Goal: Complete application form: Complete application form

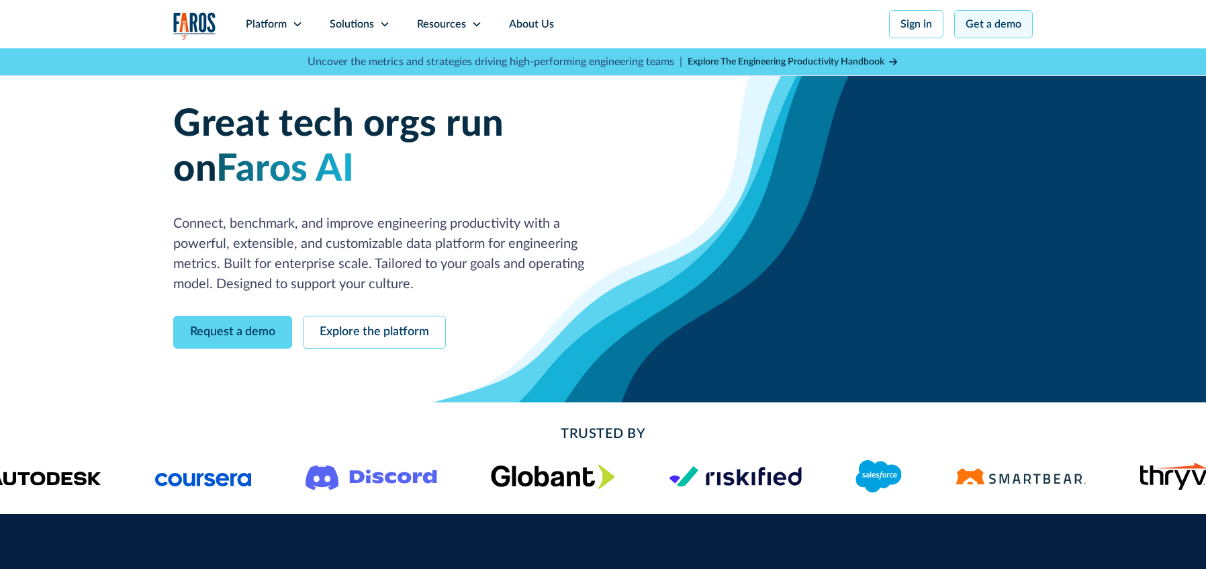
click at [1026, 28] on link "Get a demo" at bounding box center [994, 24] width 79 height 28
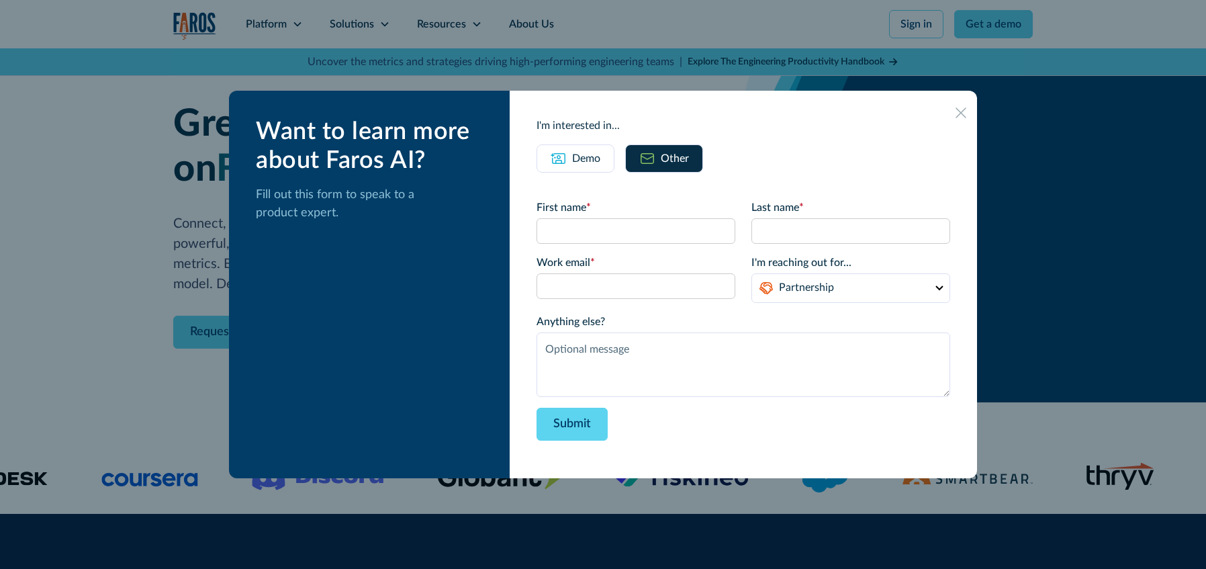
click at [607, 215] on label "First name *" at bounding box center [636, 208] width 199 height 16
click at [607, 218] on input "First name *" at bounding box center [636, 231] width 199 height 26
click at [607, 230] on input "First name *" at bounding box center [636, 231] width 199 height 26
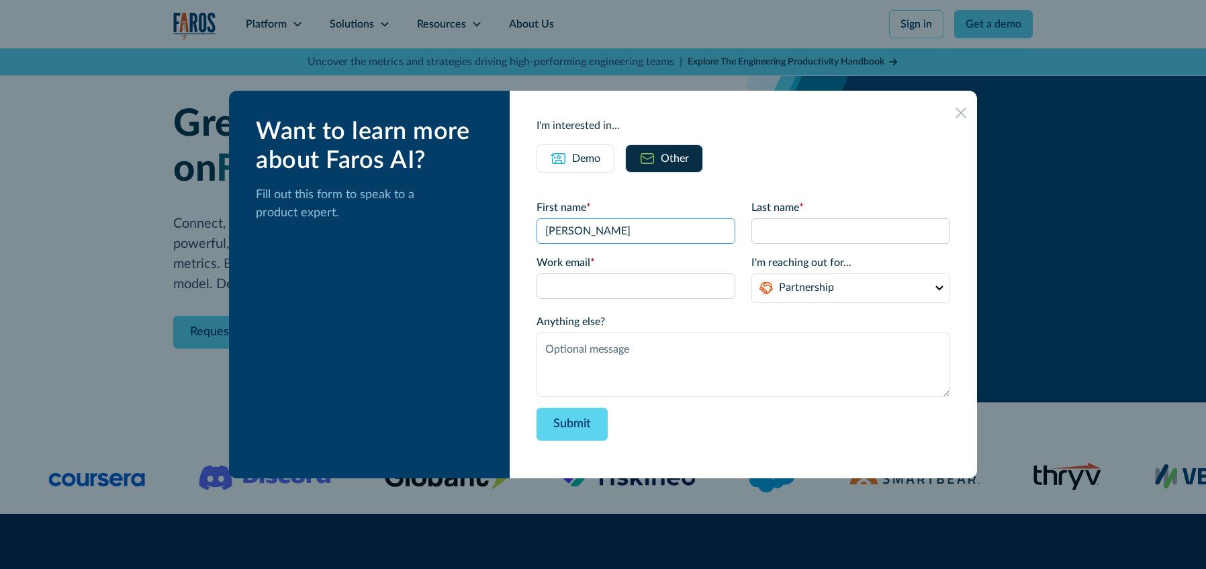
type input "[PERSON_NAME]"
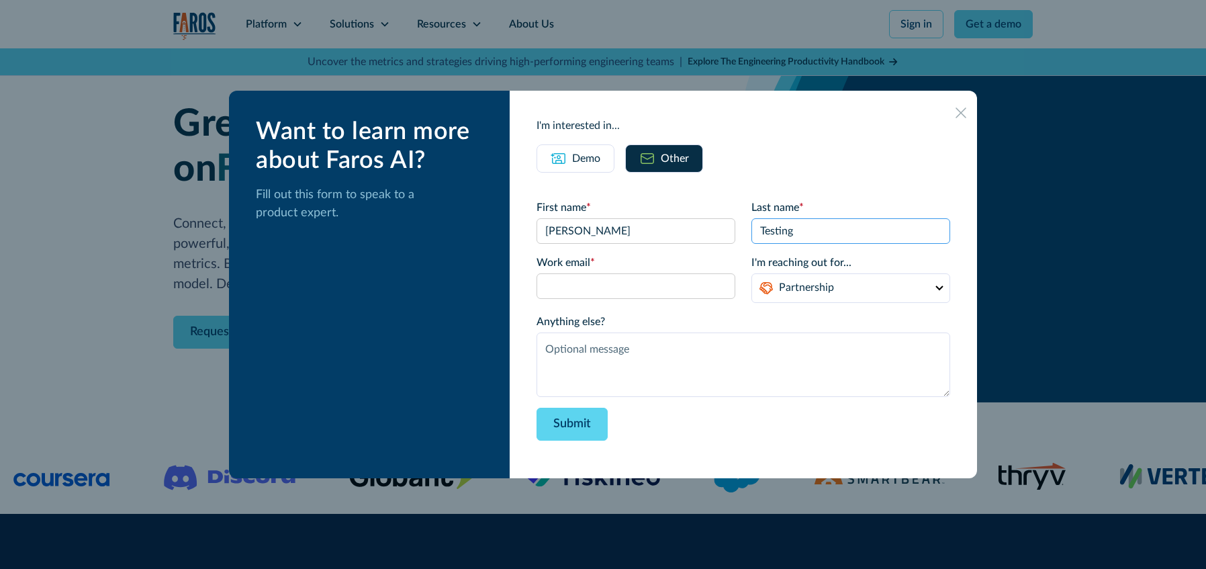
type input "Testing"
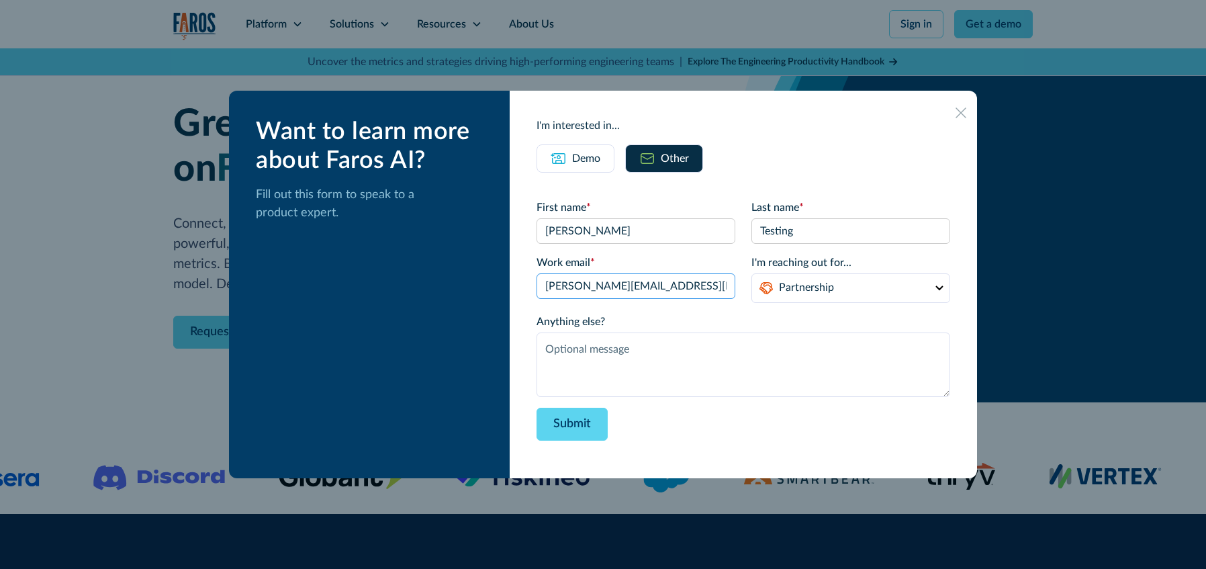
type input "[PERSON_NAME][EMAIL_ADDRESS][DOMAIN_NAME]"
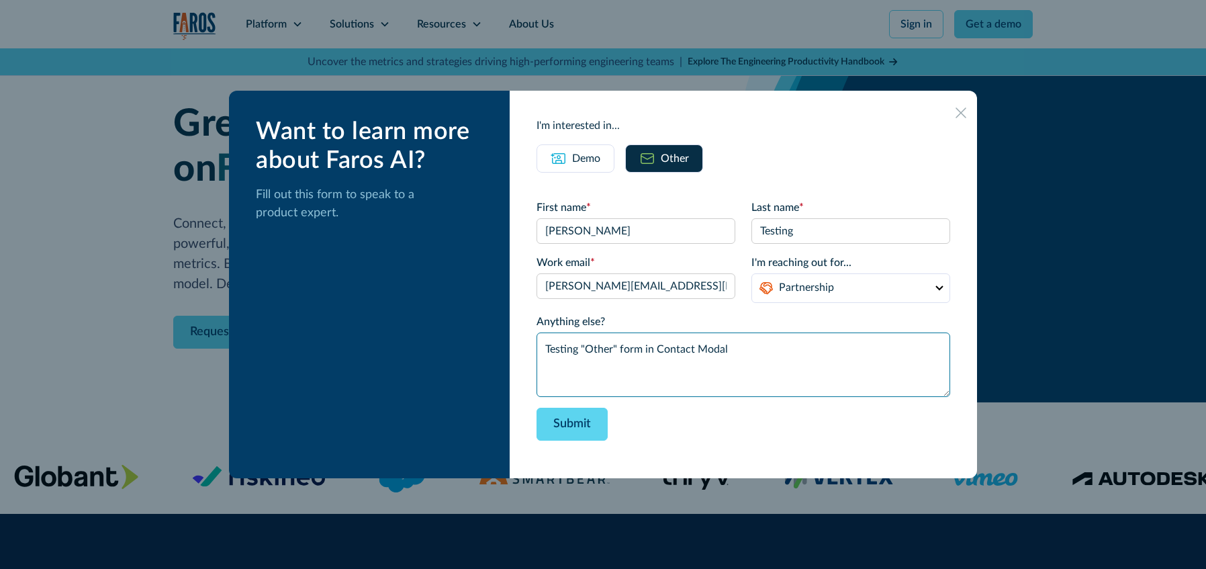
type textarea "Testing "Other" form in Contact Modal"
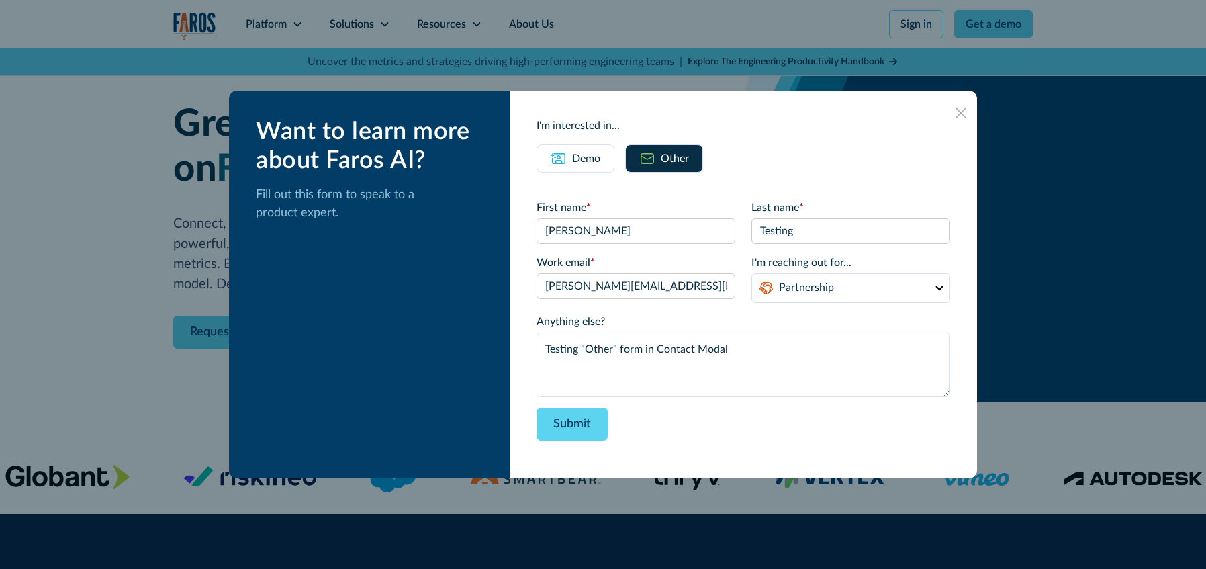
drag, startPoint x: 389, startPoint y: 220, endPoint x: 481, endPoint y: 236, distance: 93.4
click at [397, 220] on p "Fill out this form to speak to a product expert." at bounding box center [372, 204] width 232 height 36
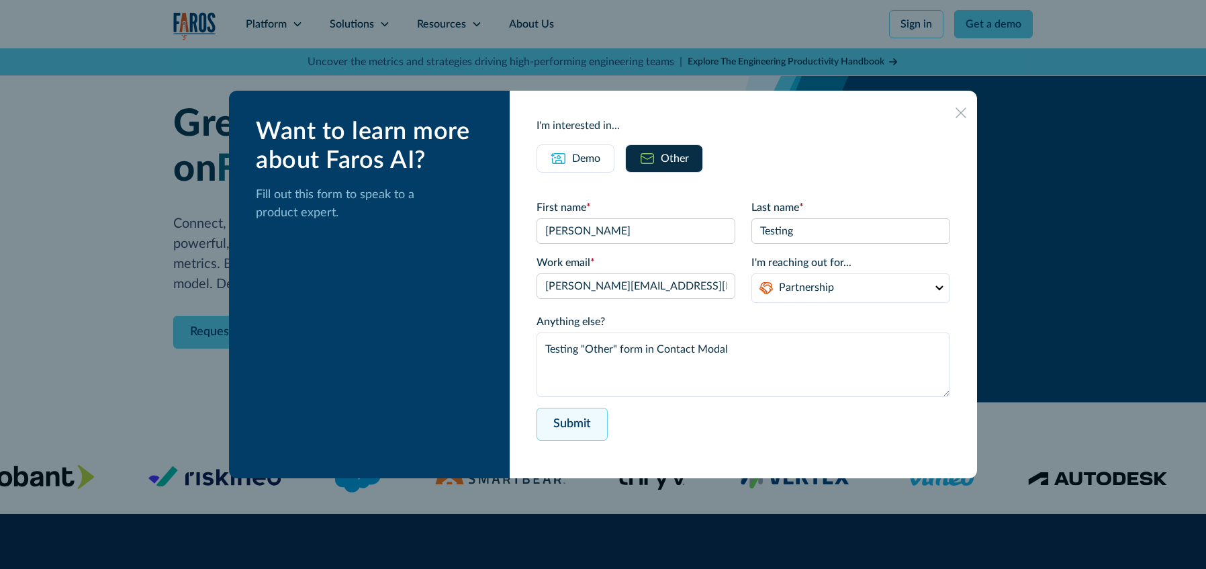
click at [596, 431] on input "Submit" at bounding box center [572, 424] width 71 height 33
type input "Please wait..."
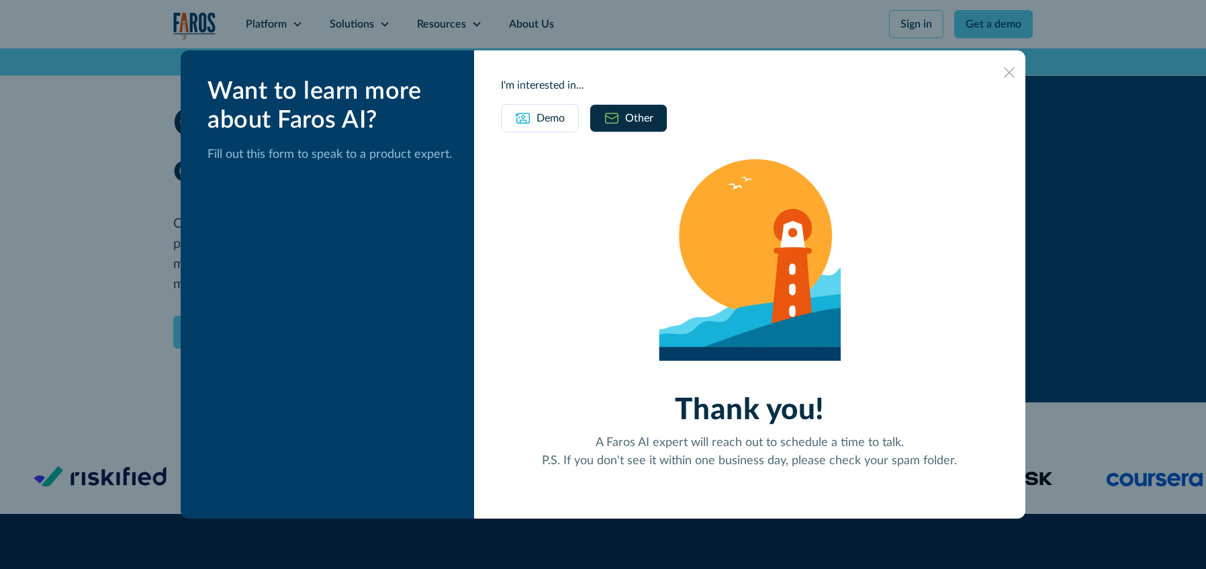
click at [1014, 79] on div at bounding box center [1009, 71] width 21 height 21
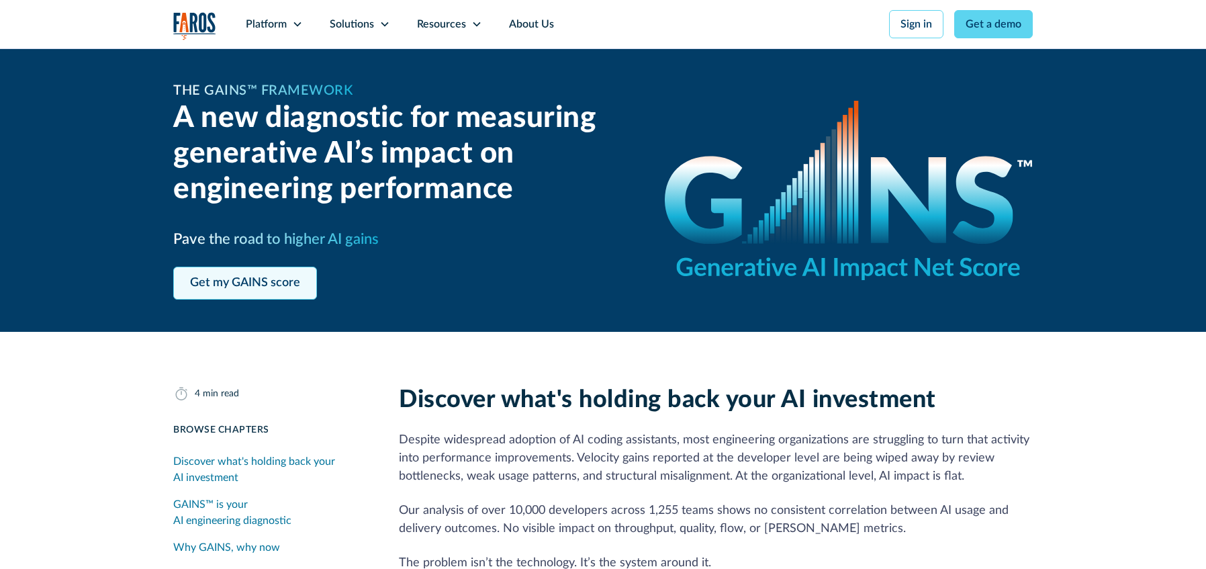
click at [275, 281] on link "Get my GAINS score" at bounding box center [245, 283] width 144 height 33
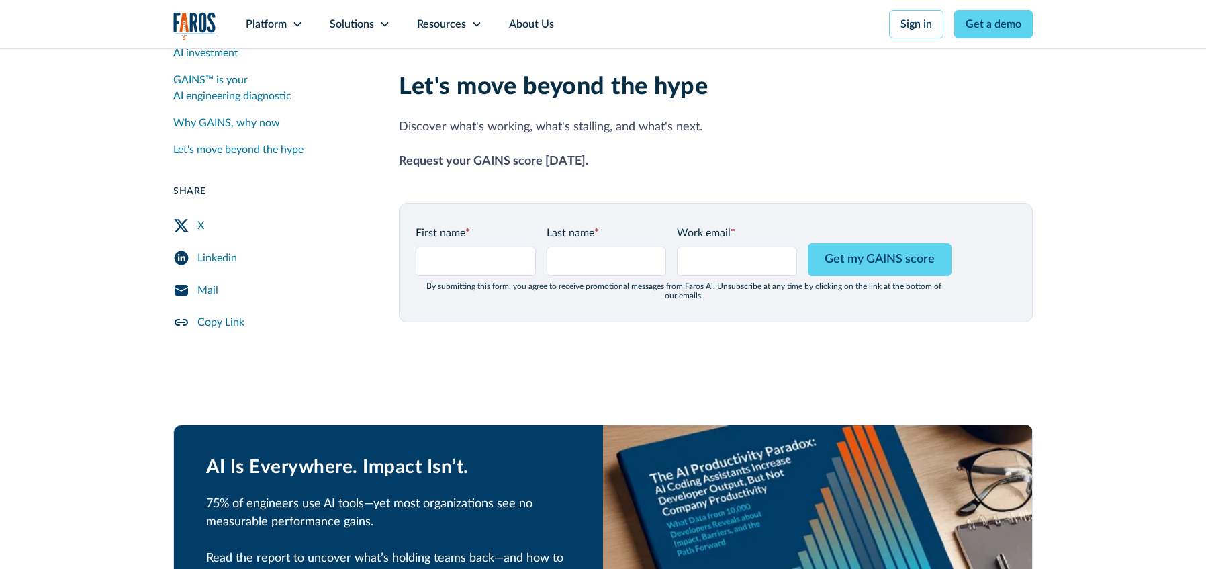
scroll to position [1753, 0]
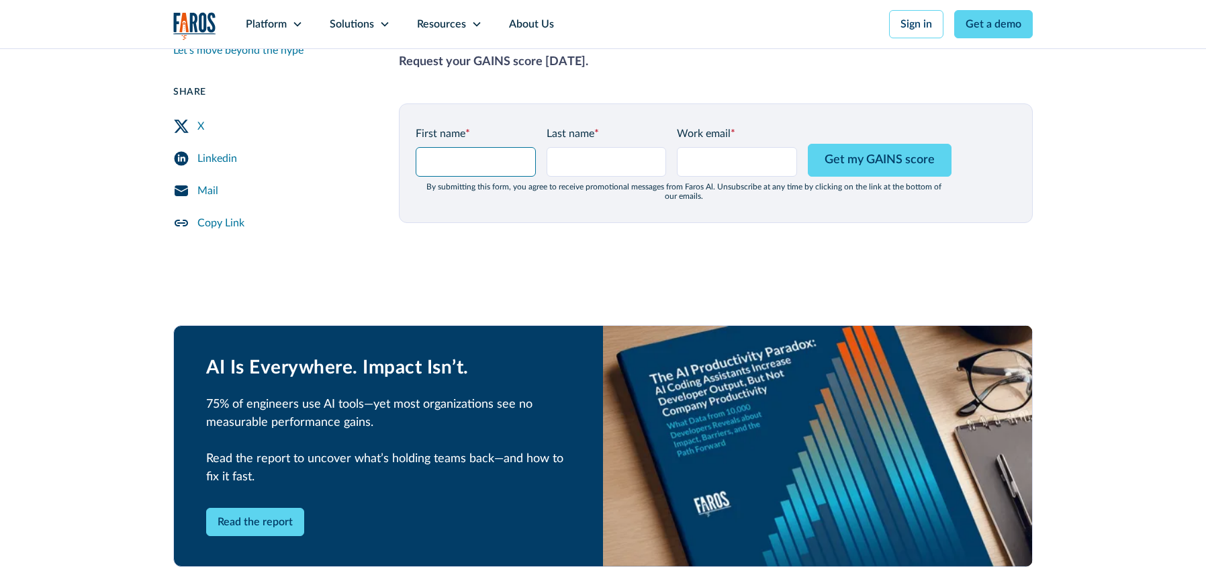
click at [488, 147] on input "GAINS Page Form - mid" at bounding box center [476, 162] width 120 height 30
type input "[PERSON_NAME]"
type input "Testing"
type input "[PERSON_NAME][EMAIL_ADDRESS][DOMAIN_NAME]"
click at [627, 38] on nav "Platform Unlock engineering productivity at scale. Stay ahead with products des…" at bounding box center [632, 24] width 801 height 48
